Goal: Task Accomplishment & Management: Manage account settings

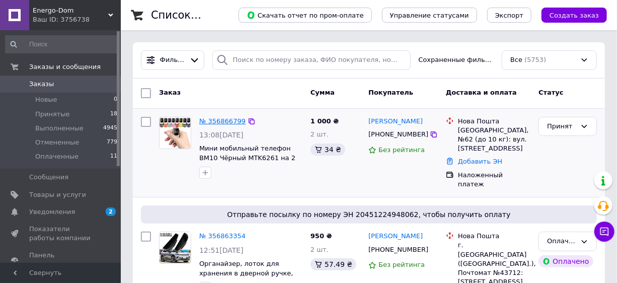
click at [224, 123] on link "№ 356866799" at bounding box center [222, 121] width 46 height 8
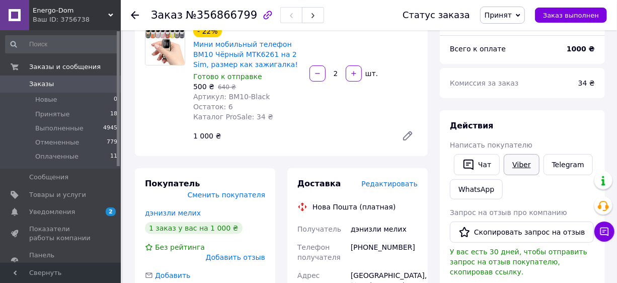
click at [520, 158] on link "Viber" at bounding box center [521, 164] width 35 height 21
click at [604, 129] on div "Действия Написать покупателю   Чат Viber Telegram WhatsApp Запрос на отзыв про …" at bounding box center [522, 252] width 165 height 285
click at [231, 57] on link "Мини мобильный телефон BM10 Чёрный MTK6261 на 2 Sim, размер как зажигалка!" at bounding box center [245, 54] width 105 height 28
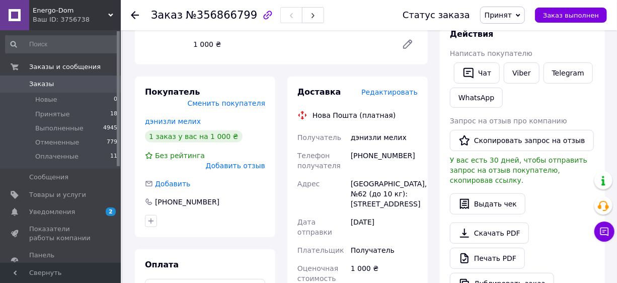
click at [384, 157] on div "[PHONE_NUMBER]" at bounding box center [384, 160] width 71 height 28
click at [384, 156] on div "[PHONE_NUMBER]" at bounding box center [384, 160] width 71 height 28
copy div "380962038003"
click at [362, 136] on div "дэнизли мелих" at bounding box center [384, 137] width 71 height 18
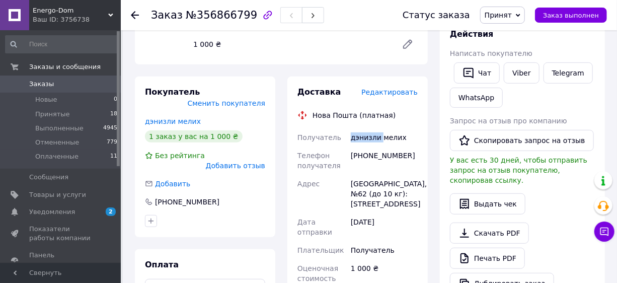
click at [362, 136] on div "дэнизли мелих" at bounding box center [384, 137] width 71 height 18
copy div "дэнизли"
click at [386, 140] on div "дэнизли мелих" at bounding box center [384, 137] width 71 height 18
copy div "мелих"
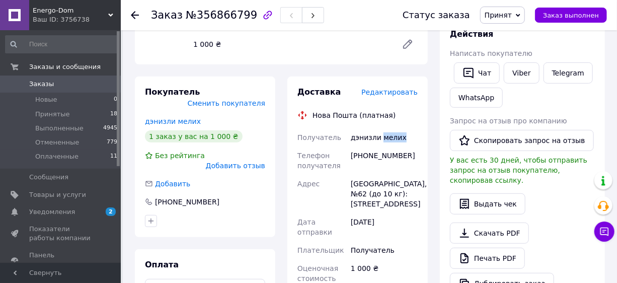
scroll to position [366, 0]
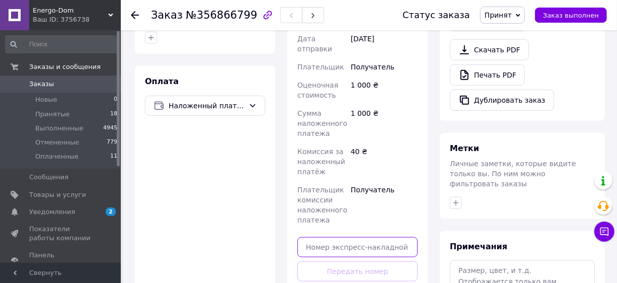
drag, startPoint x: 348, startPoint y: 256, endPoint x: 344, endPoint y: 251, distance: 6.8
click at [344, 251] on input "text" at bounding box center [357, 247] width 120 height 20
paste input "20451225161429"
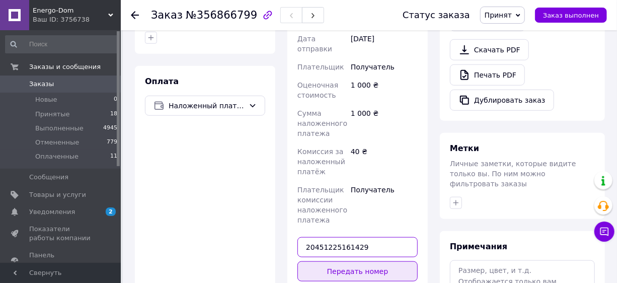
type input "20451225161429"
click at [364, 271] on button "Передать номер" at bounding box center [357, 271] width 120 height 20
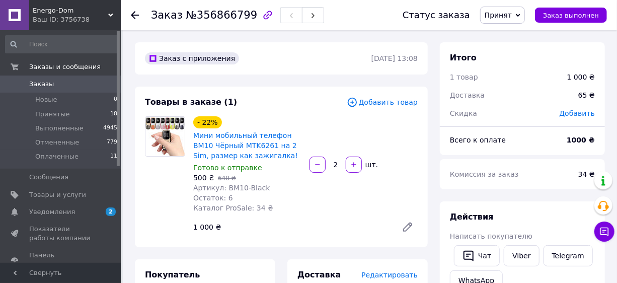
scroll to position [183, 0]
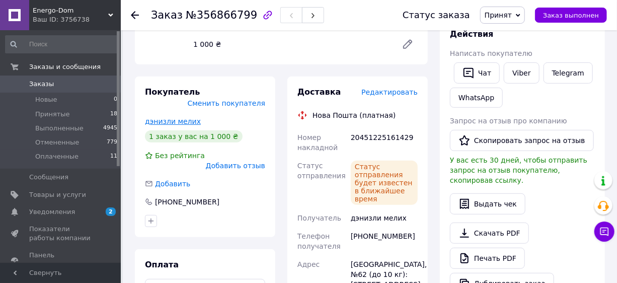
click at [175, 117] on link "дэнизли мелих" at bounding box center [173, 121] width 56 height 8
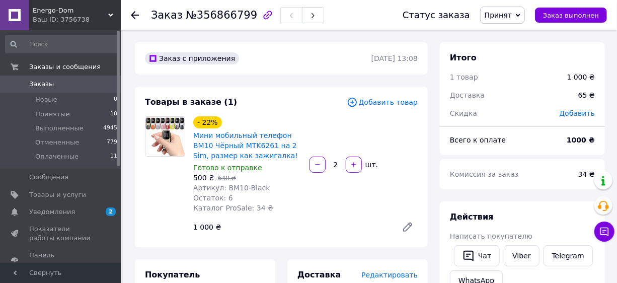
scroll to position [183, 0]
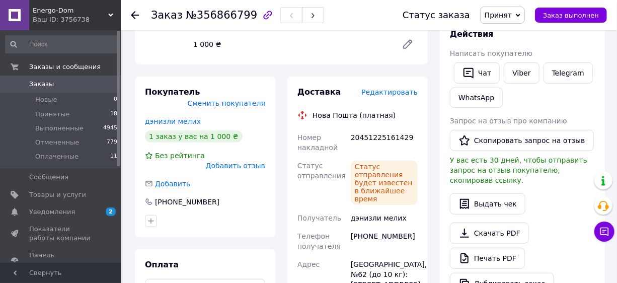
click at [50, 81] on span "Заказы" at bounding box center [41, 83] width 25 height 9
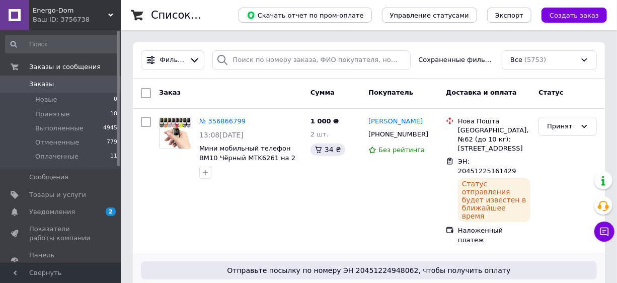
scroll to position [91, 0]
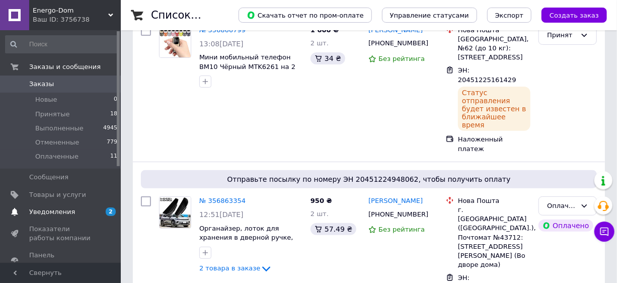
click at [80, 206] on link "Уведомления 2 0" at bounding box center [61, 211] width 123 height 17
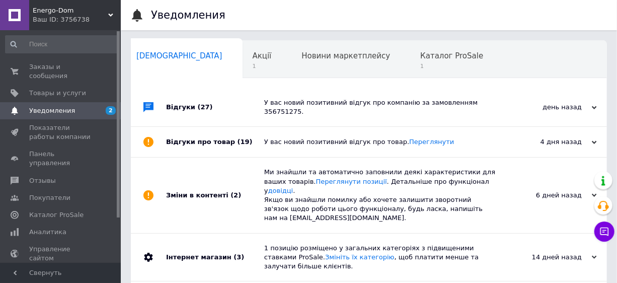
scroll to position [0, 5]
click at [252, 59] on span "Акції" at bounding box center [261, 55] width 19 height 9
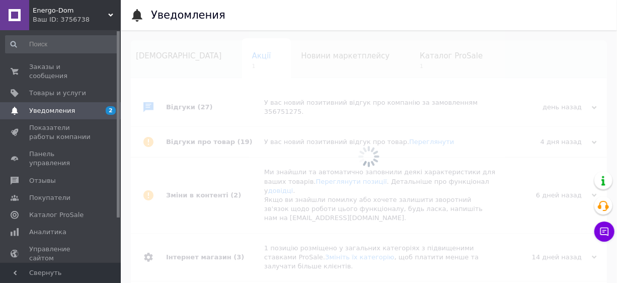
scroll to position [0, 22]
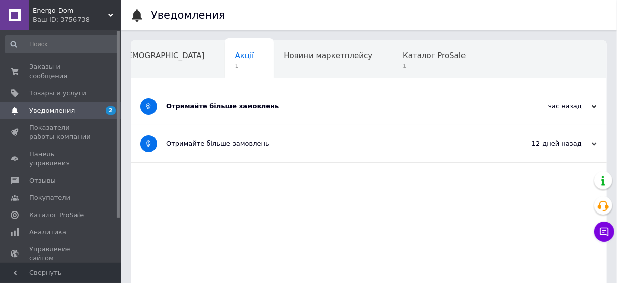
click at [215, 106] on div "Отримайте більше замовлень" at bounding box center [331, 106] width 330 height 9
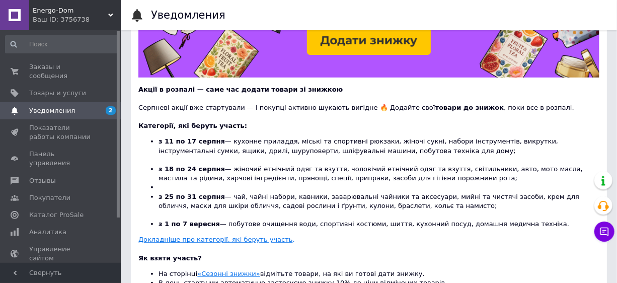
scroll to position [0, 0]
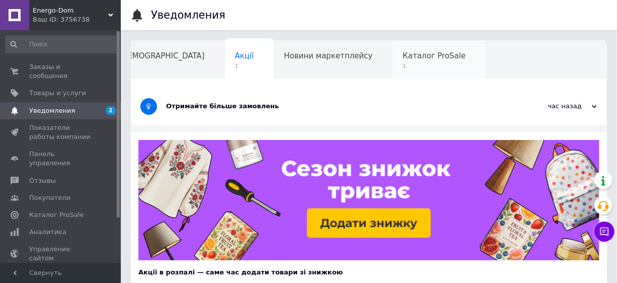
click at [402, 63] on span "1" at bounding box center [433, 66] width 63 height 8
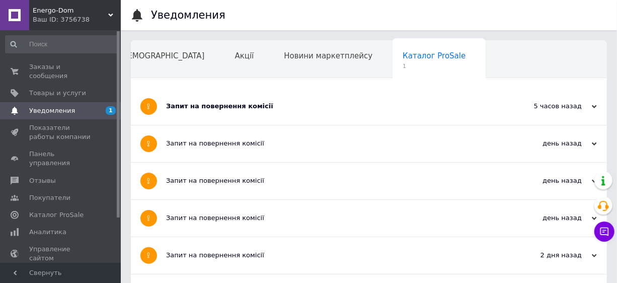
click at [231, 108] on div "Запит на повернення комісії" at bounding box center [331, 106] width 330 height 9
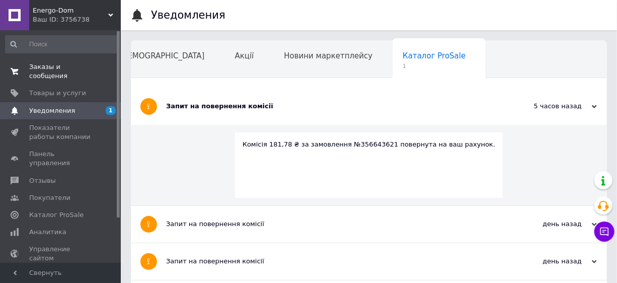
click at [88, 62] on span "Заказы и сообщения" at bounding box center [61, 71] width 64 height 18
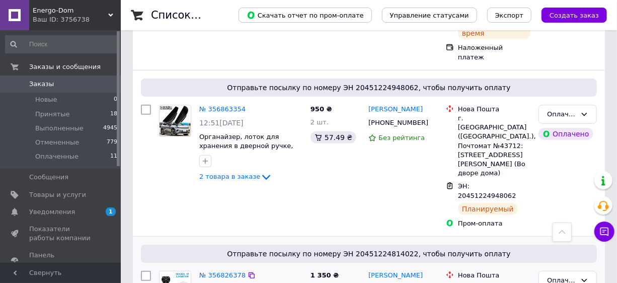
scroll to position [274, 0]
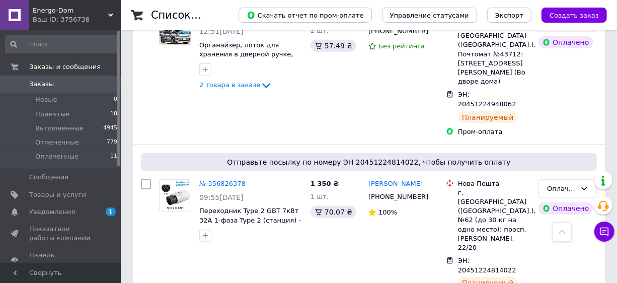
click at [75, 208] on span "Уведомления" at bounding box center [61, 211] width 64 height 9
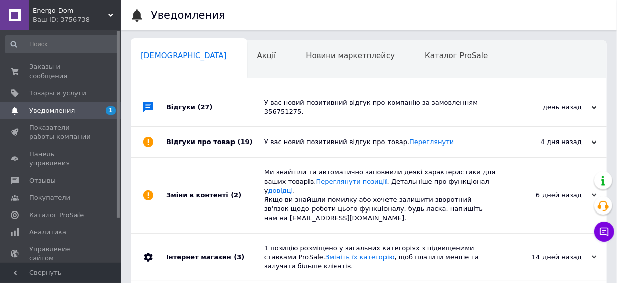
scroll to position [0, 5]
click at [50, 66] on span "Заказы и сообщения" at bounding box center [61, 71] width 64 height 18
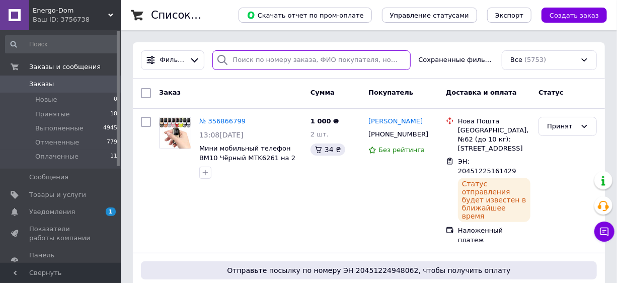
click at [254, 58] on input "search" at bounding box center [311, 60] width 198 height 20
type input "4049"
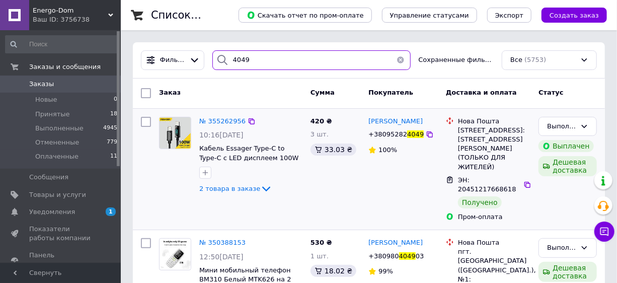
scroll to position [91, 0]
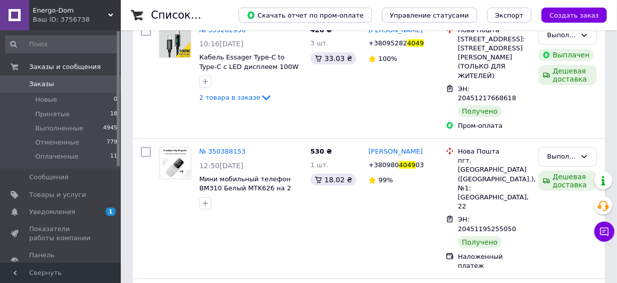
click at [55, 87] on span "Заказы" at bounding box center [61, 83] width 64 height 9
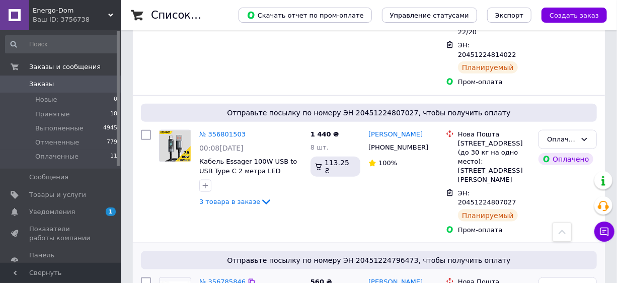
scroll to position [548, 0]
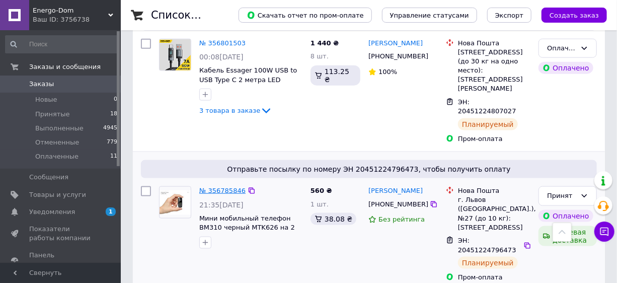
click at [214, 187] on link "№ 356785846" at bounding box center [222, 191] width 46 height 8
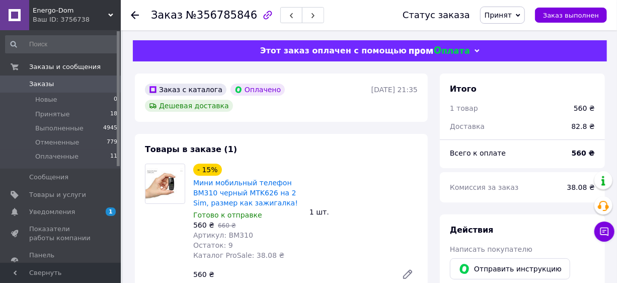
click at [91, 88] on span "Заказы" at bounding box center [61, 83] width 64 height 9
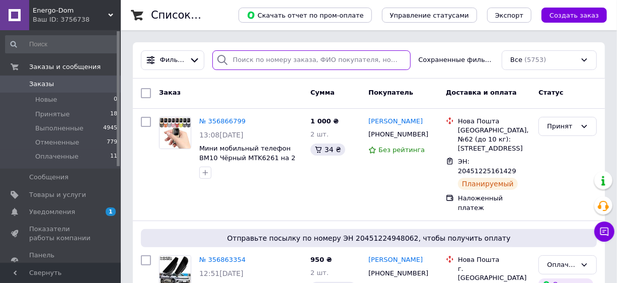
click at [306, 54] on input "search" at bounding box center [311, 60] width 198 height 20
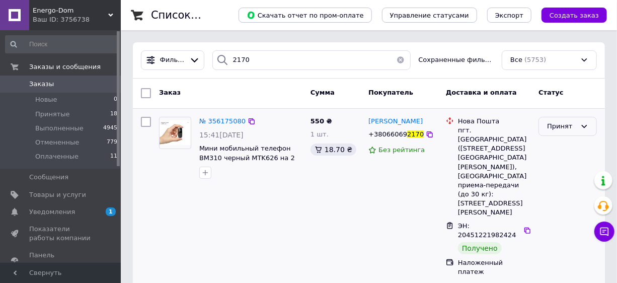
click at [574, 126] on div "Принят" at bounding box center [561, 126] width 29 height 11
click at [567, 144] on li "Выполнен" at bounding box center [567, 147] width 57 height 19
drag, startPoint x: 267, startPoint y: 59, endPoint x: 245, endPoint y: 47, distance: 25.9
click at [231, 53] on div "2170" at bounding box center [311, 60] width 198 height 20
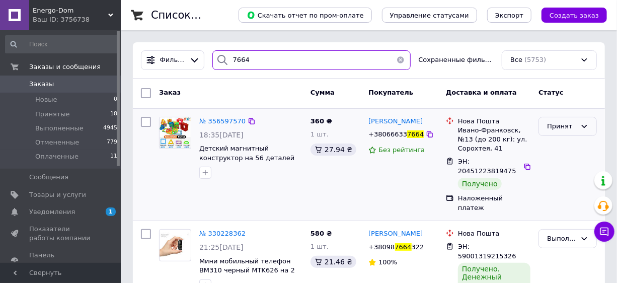
type input "7664"
click at [555, 121] on div "Принят" at bounding box center [561, 126] width 29 height 11
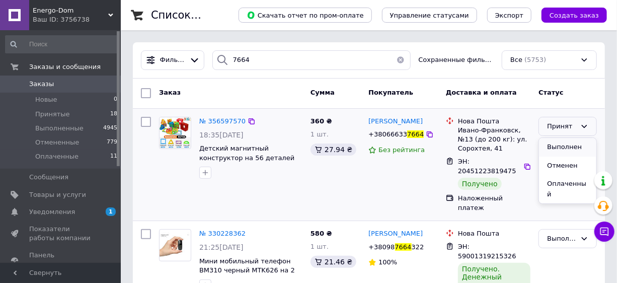
click at [555, 145] on li "Выполнен" at bounding box center [567, 147] width 57 height 19
drag, startPoint x: 67, startPoint y: 80, endPoint x: 206, endPoint y: 173, distance: 167.2
click at [67, 80] on span "Заказы" at bounding box center [61, 83] width 64 height 9
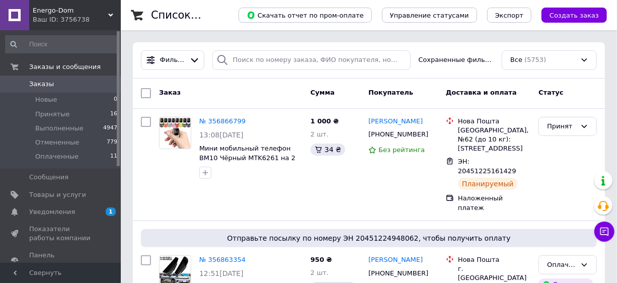
click at [36, 87] on span "Заказы" at bounding box center [41, 83] width 25 height 9
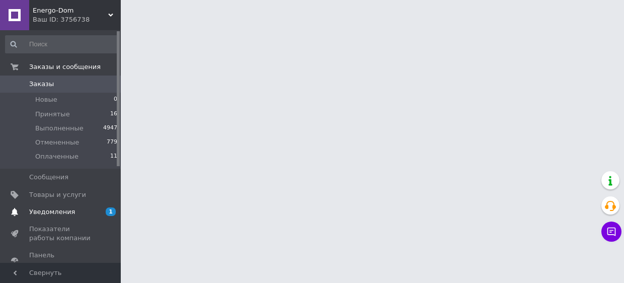
click at [67, 211] on span "Уведомления" at bounding box center [52, 211] width 46 height 9
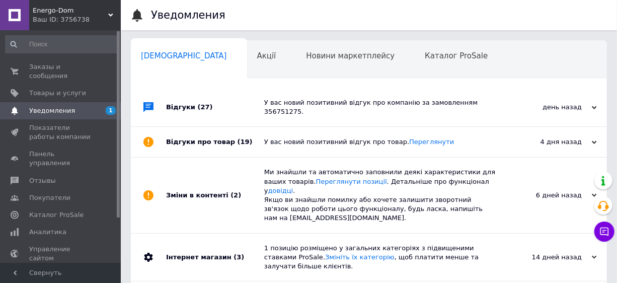
scroll to position [0, 5]
click at [38, 63] on span "Заказы и сообщения" at bounding box center [61, 71] width 64 height 18
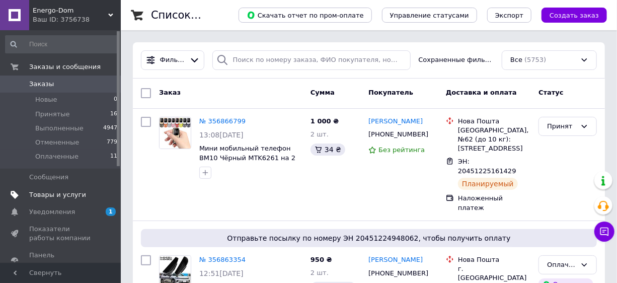
click at [47, 194] on span "Товары и услуги" at bounding box center [57, 194] width 57 height 9
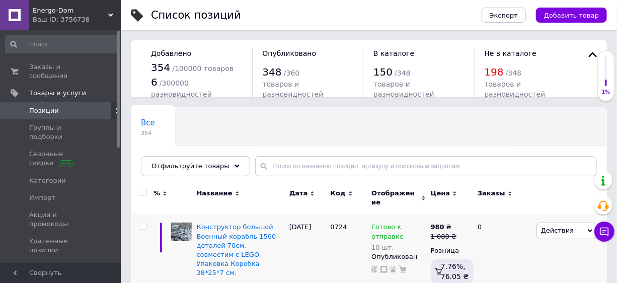
scroll to position [91, 0]
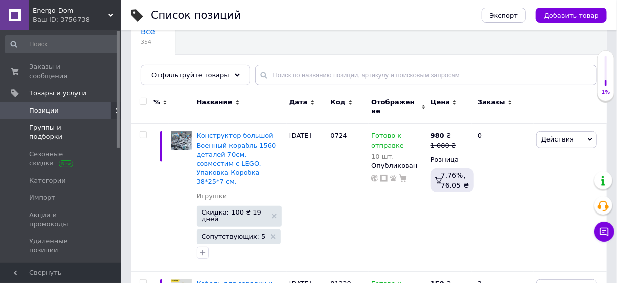
click at [55, 123] on span "Группы и подборки" at bounding box center [61, 132] width 64 height 18
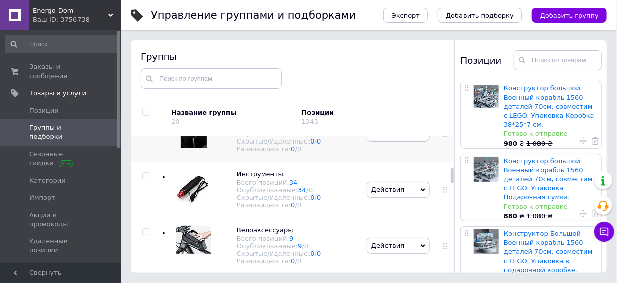
scroll to position [274, 0]
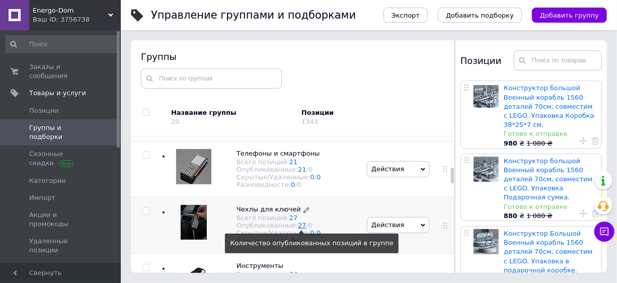
click at [298, 229] on link "27" at bounding box center [302, 225] width 9 height 8
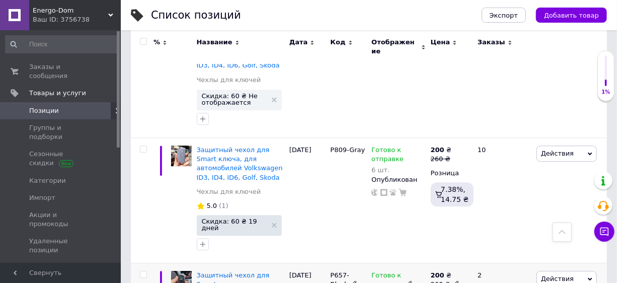
scroll to position [2822, 0]
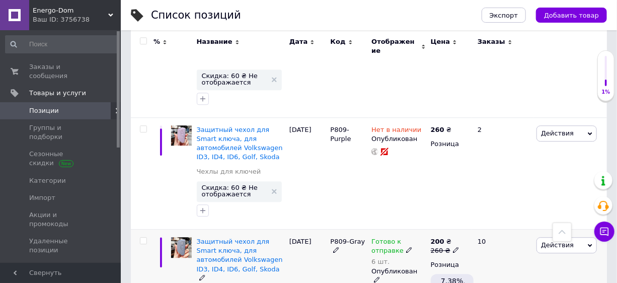
click at [406, 247] on icon at bounding box center [409, 250] width 6 height 6
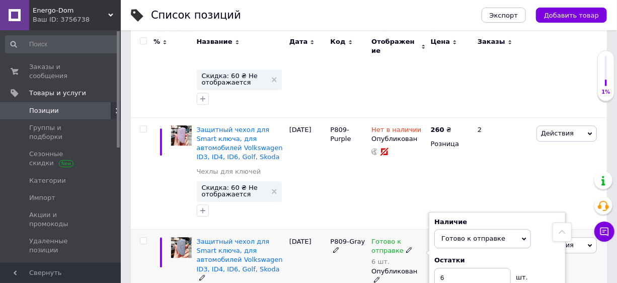
drag, startPoint x: 546, startPoint y: 126, endPoint x: 506, endPoint y: 120, distance: 40.8
click at [540, 256] on div "Остатки 6 шт." at bounding box center [497, 272] width 126 height 32
drag, startPoint x: 478, startPoint y: 120, endPoint x: 418, endPoint y: 122, distance: 60.4
click at [418, 237] on div "Готово к отправке 6 шт. Наличие Готово к отправке В наличии Нет в наличии Под з…" at bounding box center [398, 267] width 54 height 60
type input "10"
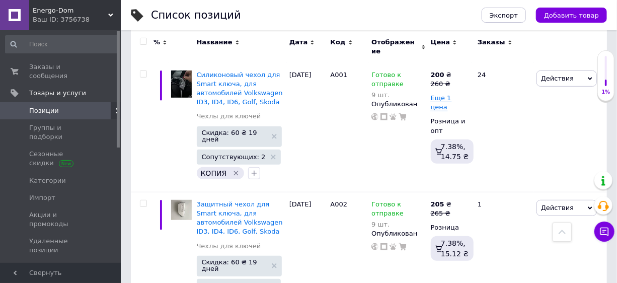
scroll to position [0, 0]
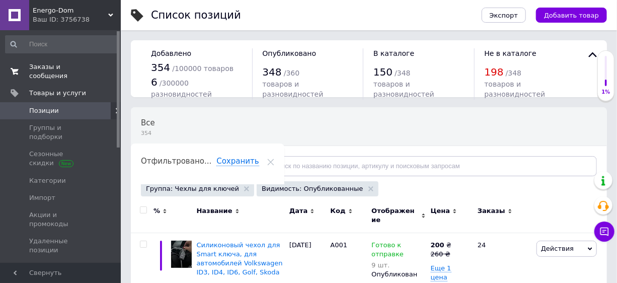
click at [63, 62] on span "Заказы и сообщения" at bounding box center [61, 71] width 64 height 18
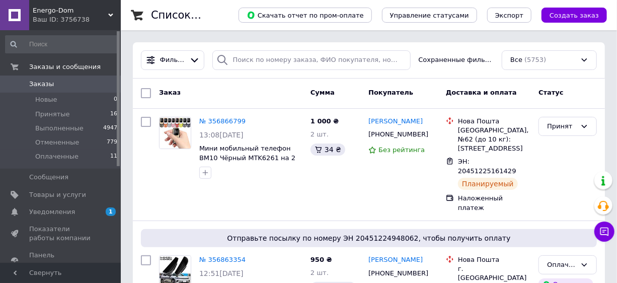
click at [58, 83] on span "Заказы" at bounding box center [61, 83] width 64 height 9
click at [68, 213] on span "Уведомления" at bounding box center [52, 211] width 46 height 9
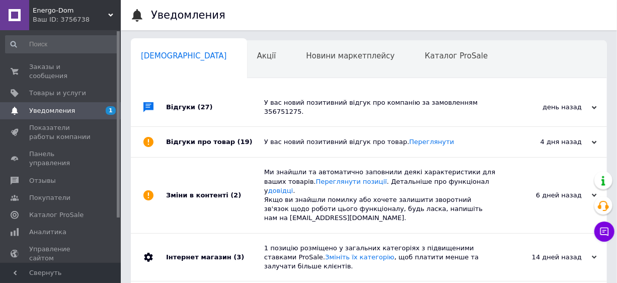
scroll to position [0, 5]
click at [74, 66] on span "Заказы и сообщения" at bounding box center [61, 71] width 64 height 18
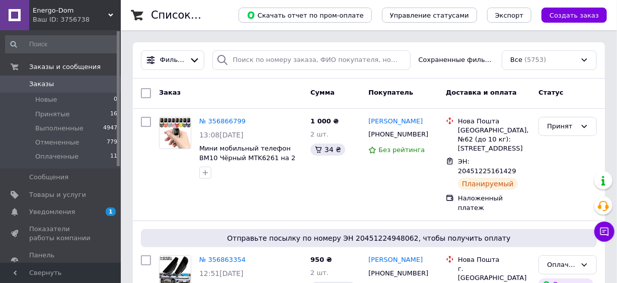
click at [63, 77] on link "Заказы 0" at bounding box center [61, 83] width 123 height 17
